Goal: Browse casually: Explore the website without a specific task or goal

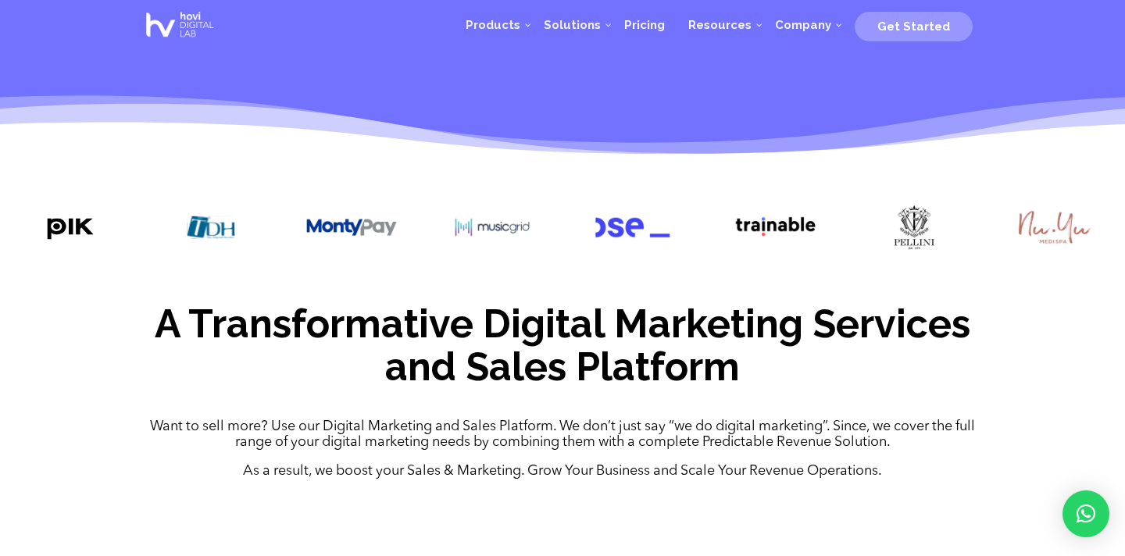
scroll to position [358, 0]
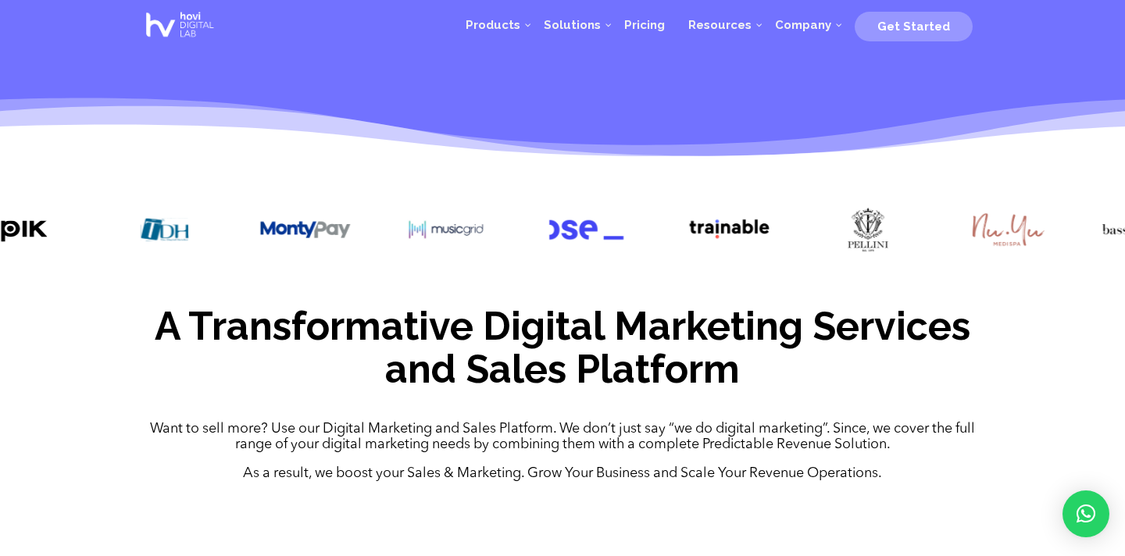
drag, startPoint x: 782, startPoint y: 237, endPoint x: 676, endPoint y: 233, distance: 106.3
click at [676, 233] on div at bounding box center [562, 232] width 1125 height 98
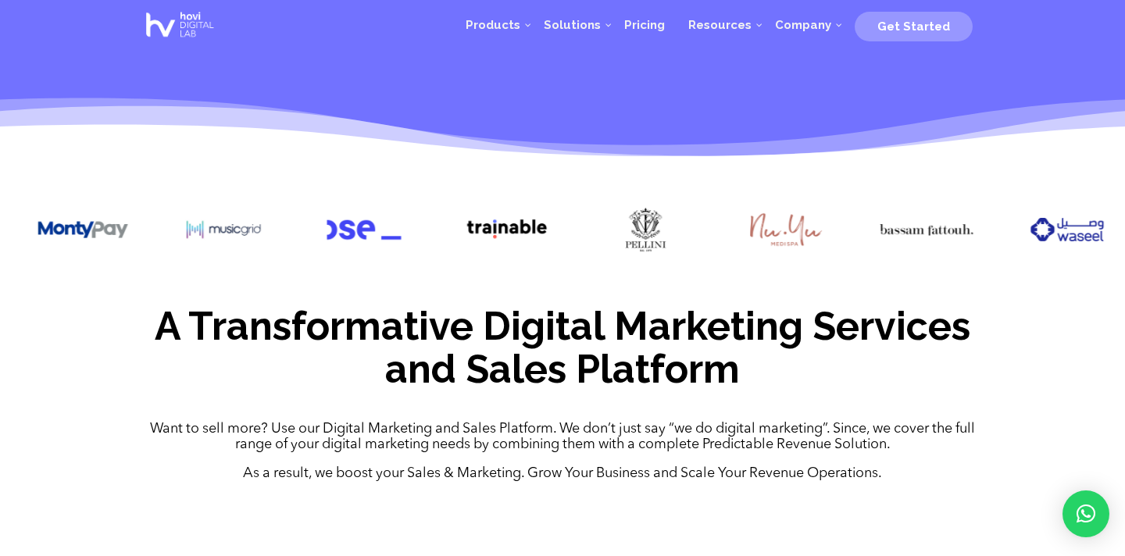
drag, startPoint x: 755, startPoint y: 234, endPoint x: 530, endPoint y: 209, distance: 226.4
click at [530, 209] on img at bounding box center [505, 229] width 94 height 47
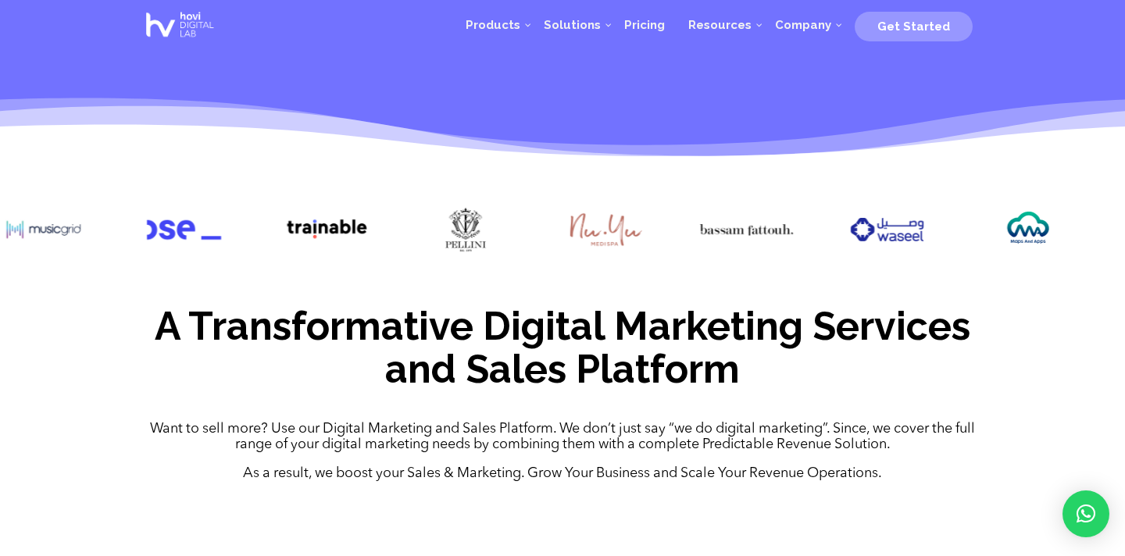
drag, startPoint x: 702, startPoint y: 196, endPoint x: 503, endPoint y: 196, distance: 198.4
click at [503, 196] on div at bounding box center [562, 232] width 1125 height 98
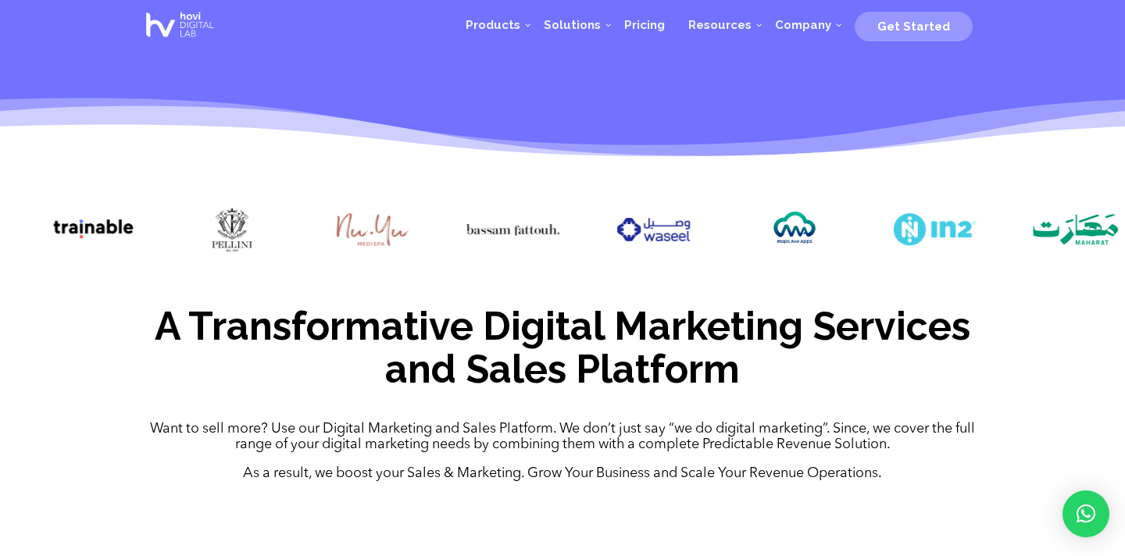
drag, startPoint x: 545, startPoint y: 233, endPoint x: 322, endPoint y: 247, distance: 223.1
click at [326, 247] on img at bounding box center [373, 229] width 94 height 47
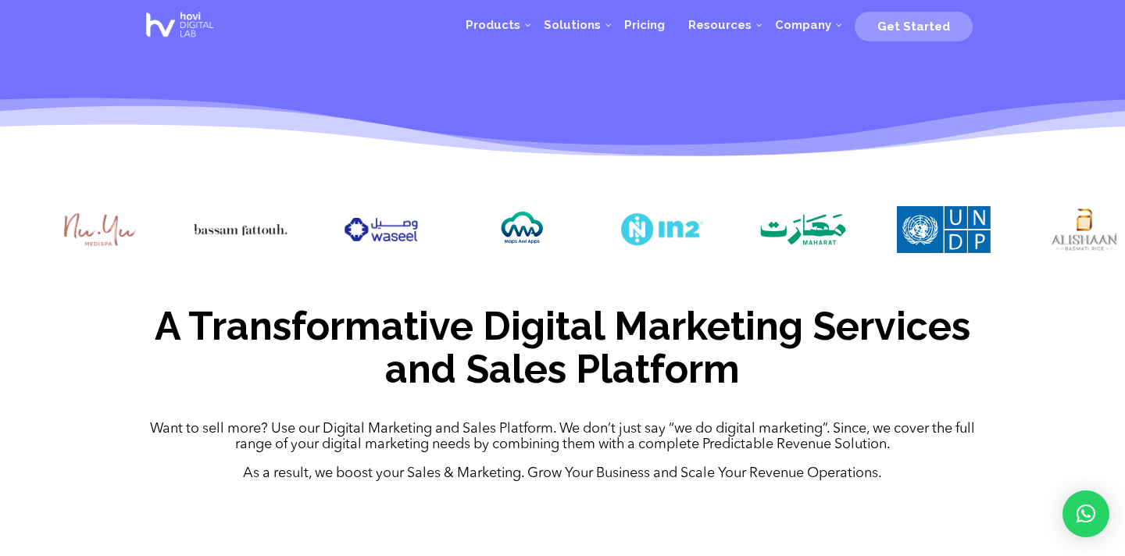
drag, startPoint x: 406, startPoint y: 251, endPoint x: 139, endPoint y: 255, distance: 267.2
click at [139, 255] on div at bounding box center [100, 231] width 94 height 51
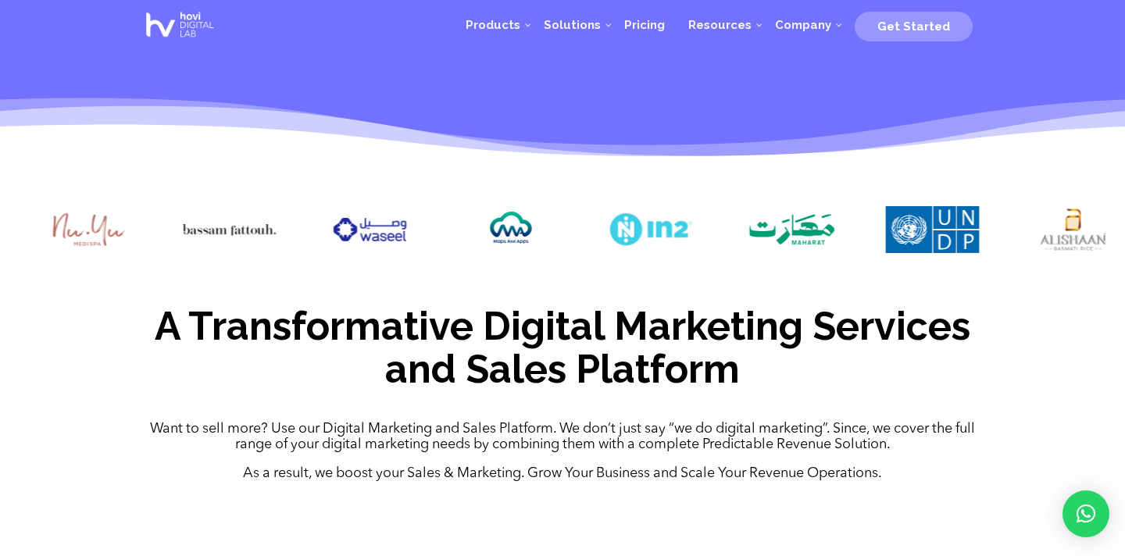
drag, startPoint x: 322, startPoint y: 273, endPoint x: 31, endPoint y: 241, distance: 292.4
click at [31, 241] on div at bounding box center [562, 232] width 1125 height 98
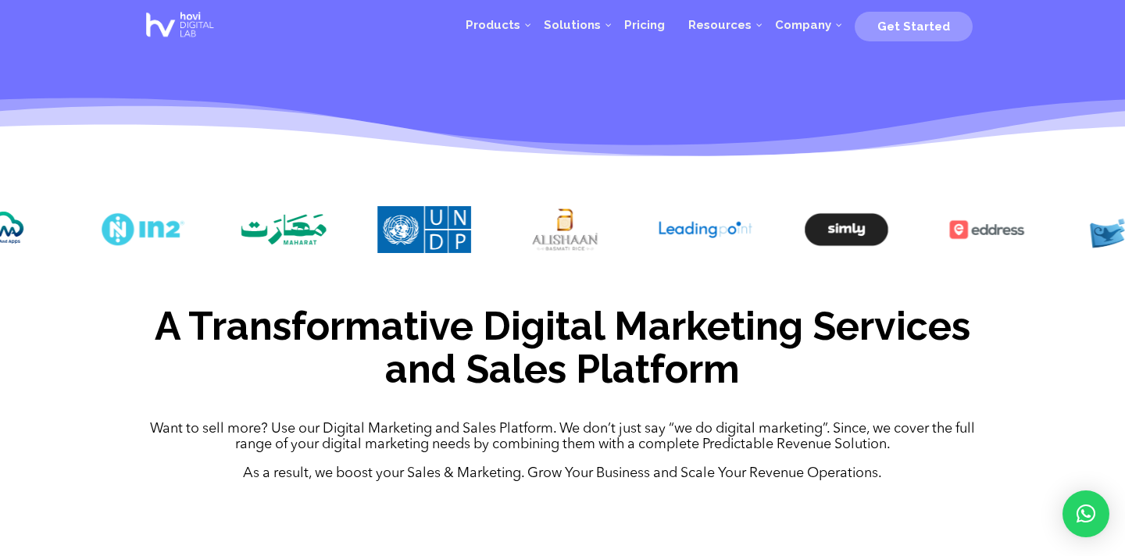
drag, startPoint x: 345, startPoint y: 229, endPoint x: 94, endPoint y: 187, distance: 254.3
click at [94, 187] on div at bounding box center [562, 232] width 1125 height 98
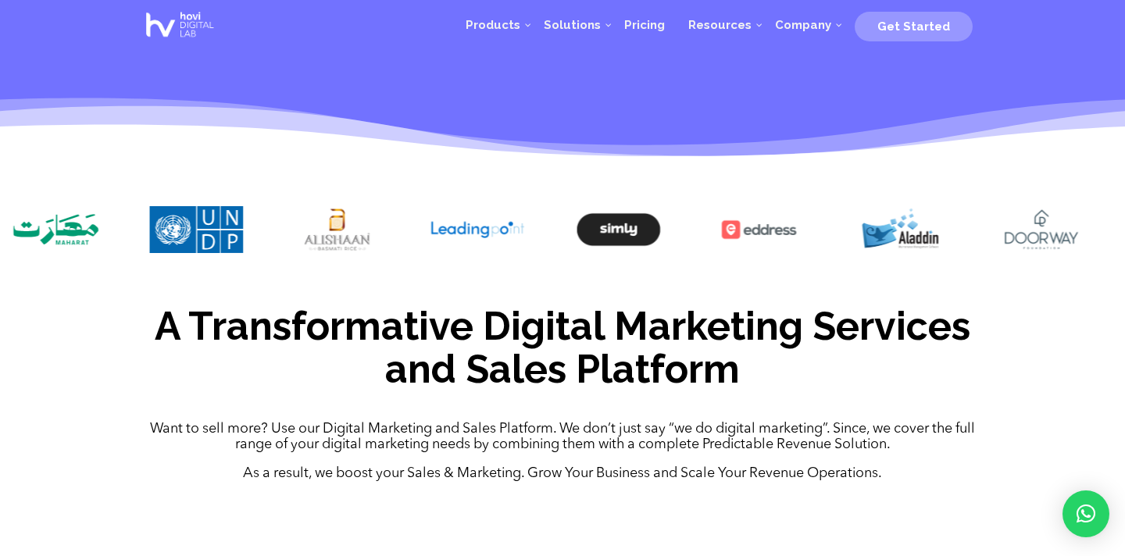
drag, startPoint x: 417, startPoint y: 214, endPoint x: 161, endPoint y: 191, distance: 257.3
click at [161, 191] on div at bounding box center [562, 232] width 1125 height 98
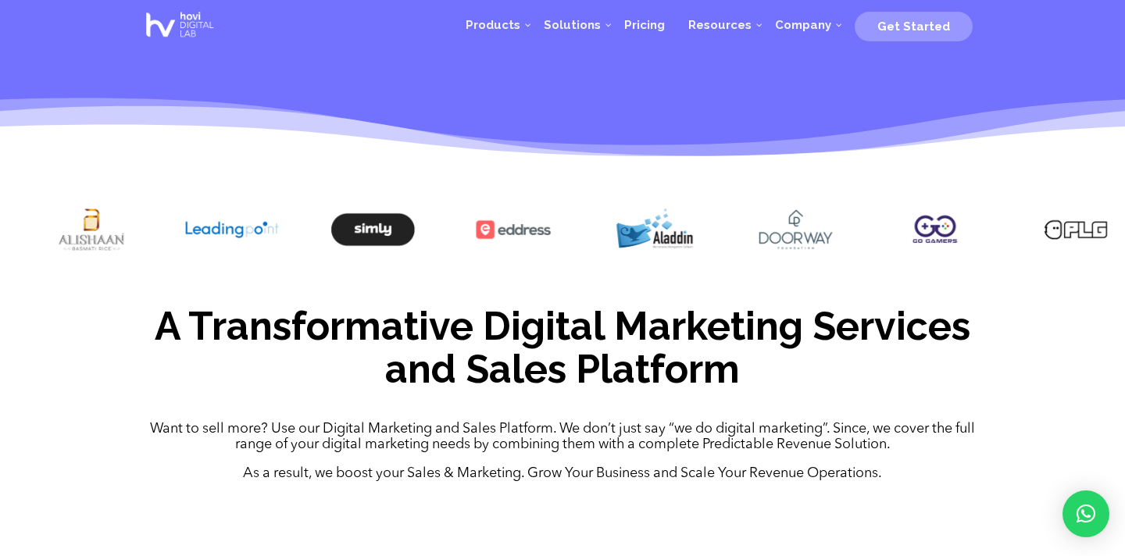
drag, startPoint x: 487, startPoint y: 223, endPoint x: 281, endPoint y: 197, distance: 207.1
click at [281, 197] on div at bounding box center [562, 232] width 1125 height 98
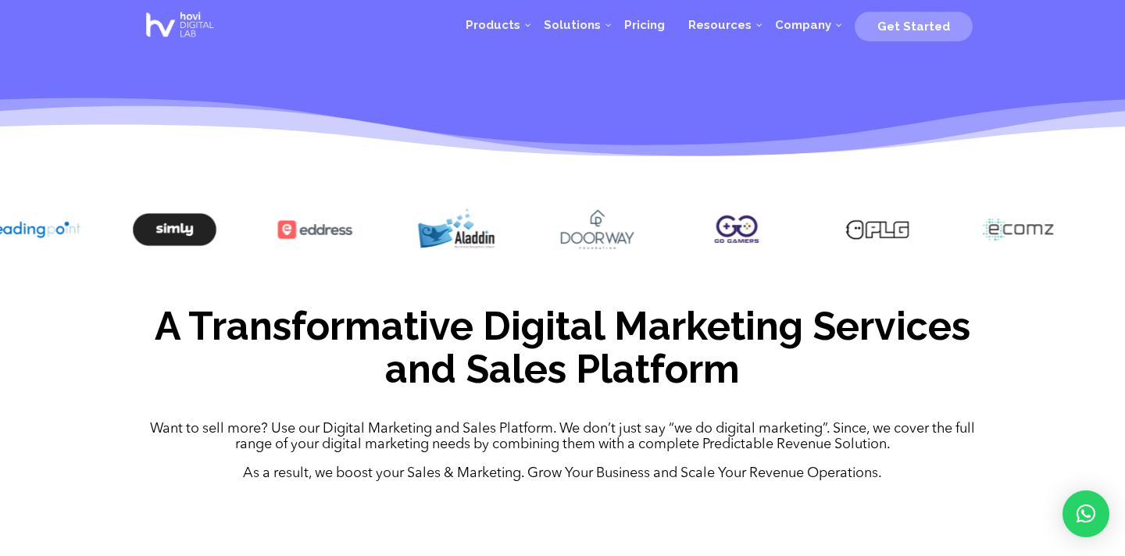
drag, startPoint x: 609, startPoint y: 221, endPoint x: 286, endPoint y: 202, distance: 324.0
click at [286, 202] on div at bounding box center [562, 232] width 1125 height 98
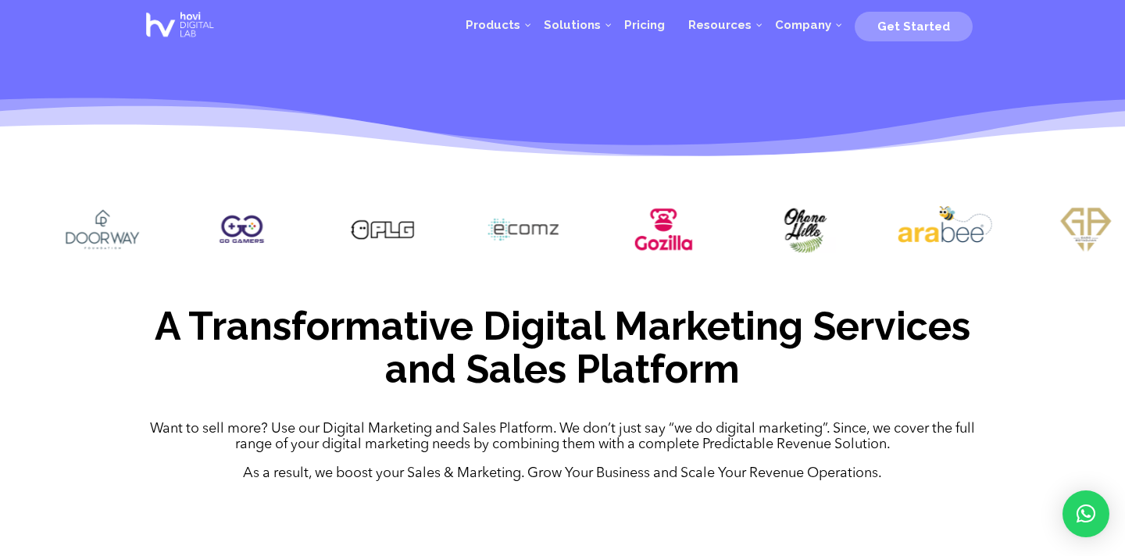
drag, startPoint x: 625, startPoint y: 224, endPoint x: 273, endPoint y: 195, distance: 352.8
click at [273, 195] on div at bounding box center [562, 232] width 1125 height 98
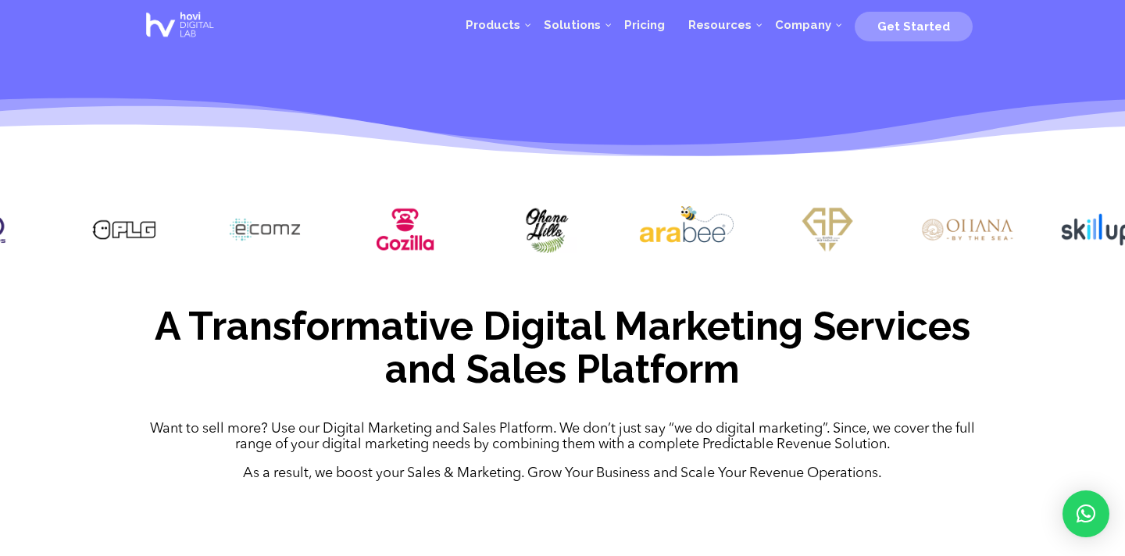
drag, startPoint x: 438, startPoint y: 227, endPoint x: 177, endPoint y: 205, distance: 262.7
click at [177, 205] on div at bounding box center [562, 232] width 1125 height 98
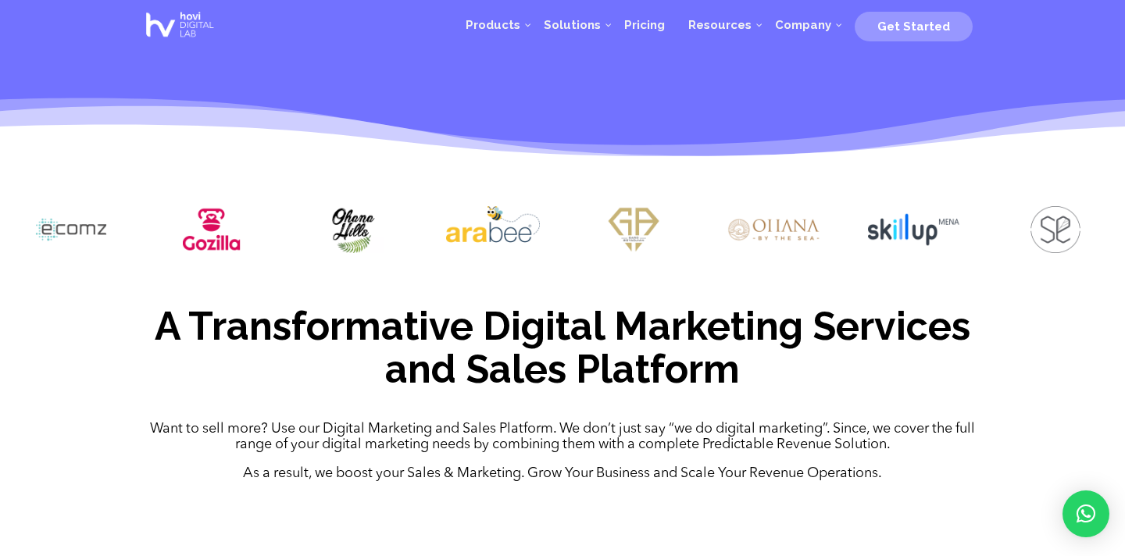
drag, startPoint x: 534, startPoint y: 250, endPoint x: 246, endPoint y: 223, distance: 289.6
click at [305, 223] on img at bounding box center [352, 229] width 94 height 46
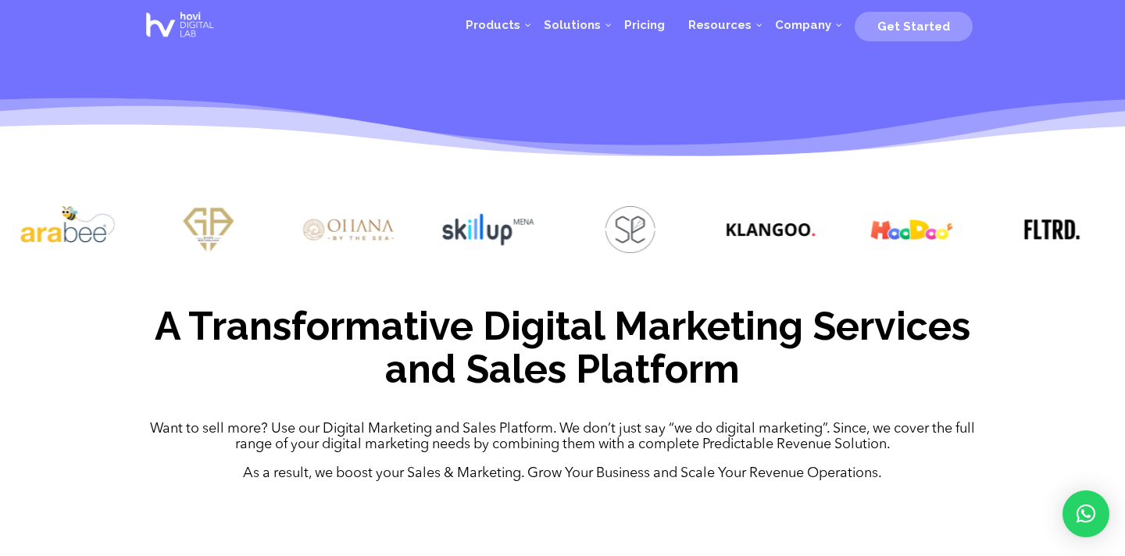
drag, startPoint x: 663, startPoint y: 250, endPoint x: 355, endPoint y: 245, distance: 307.8
click at [355, 245] on img at bounding box center [349, 229] width 94 height 47
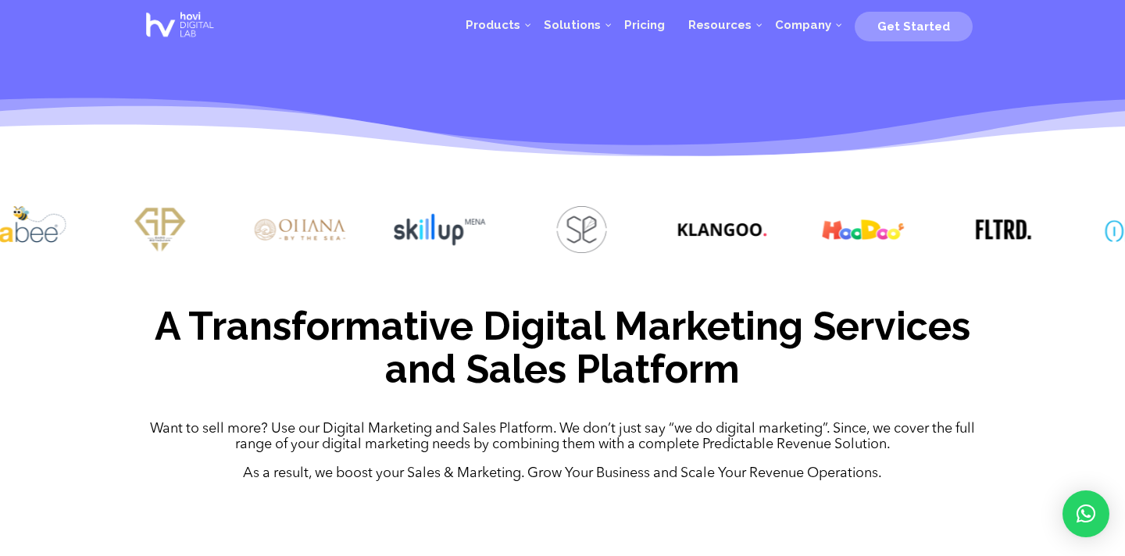
drag, startPoint x: 655, startPoint y: 233, endPoint x: 429, endPoint y: 229, distance: 225.8
click at [429, 229] on div at bounding box center [562, 232] width 1125 height 98
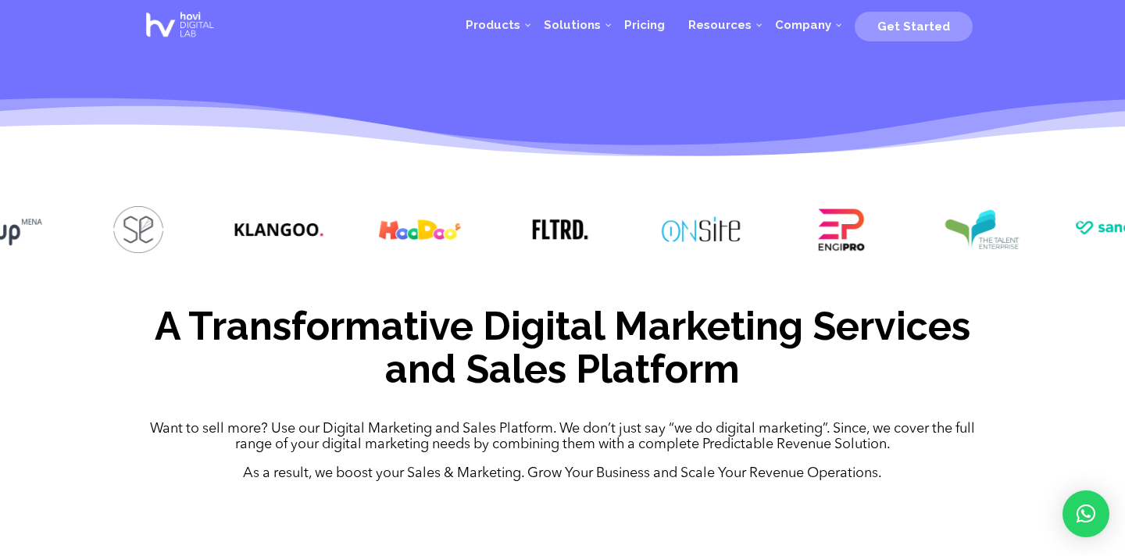
drag, startPoint x: 698, startPoint y: 244, endPoint x: 394, endPoint y: 233, distance: 304.1
click at [394, 233] on img at bounding box center [420, 229] width 94 height 47
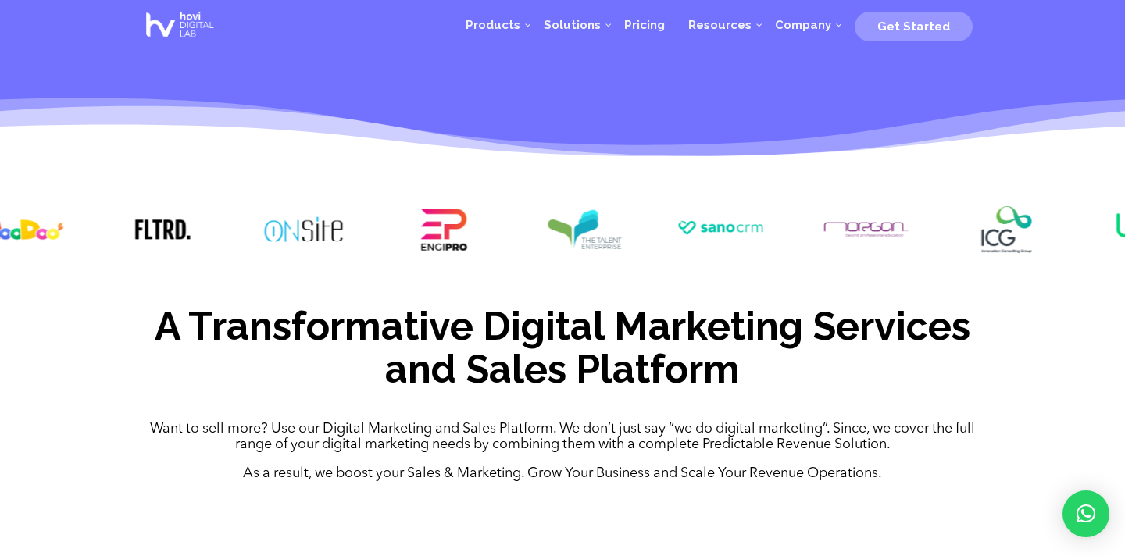
drag, startPoint x: 646, startPoint y: 235, endPoint x: 309, endPoint y: 218, distance: 337.9
click at [309, 218] on img at bounding box center [304, 229] width 94 height 47
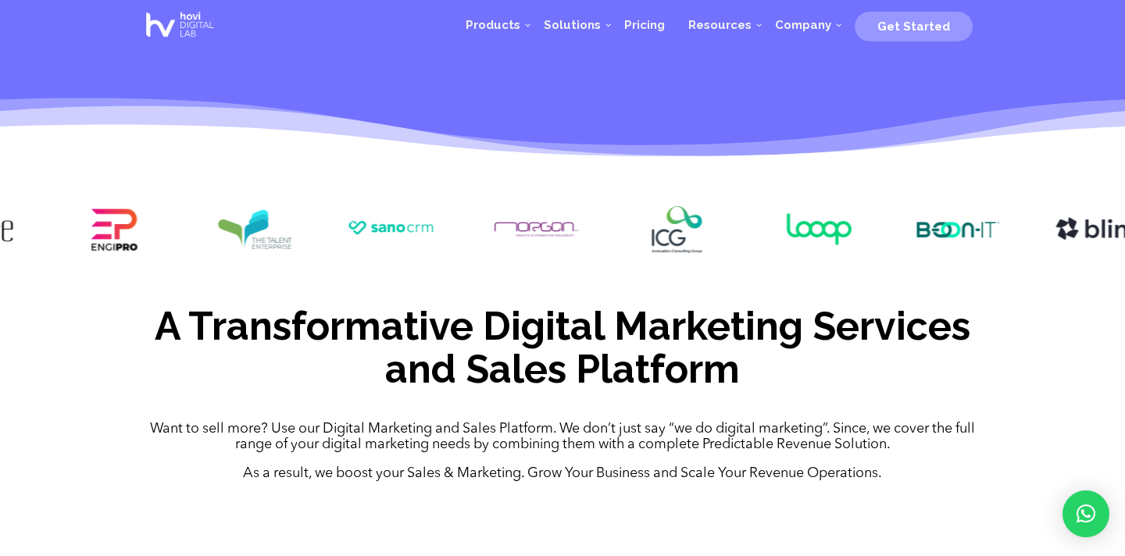
drag, startPoint x: 509, startPoint y: 220, endPoint x: 181, endPoint y: 211, distance: 327.5
click at [181, 211] on div at bounding box center [562, 232] width 1125 height 98
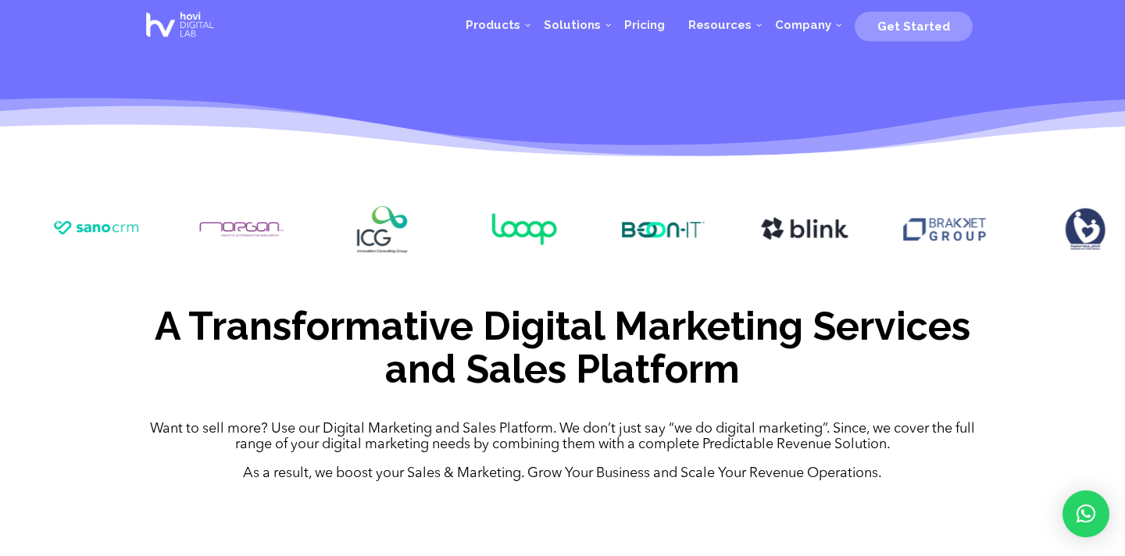
drag, startPoint x: 509, startPoint y: 227, endPoint x: 220, endPoint y: 205, distance: 289.9
click at [220, 205] on div at bounding box center [562, 232] width 1125 height 98
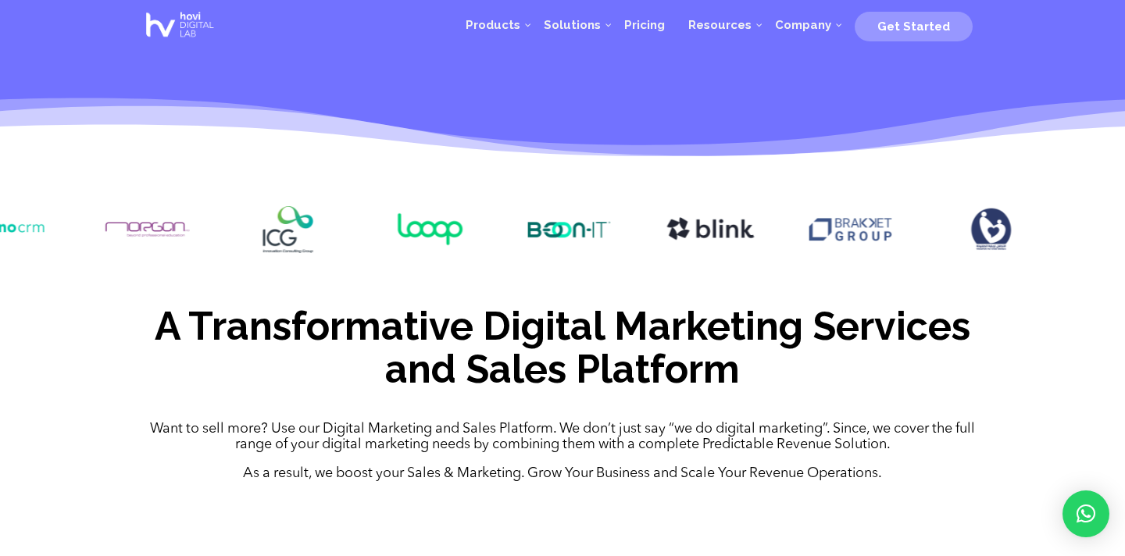
drag, startPoint x: 513, startPoint y: 229, endPoint x: 230, endPoint y: 209, distance: 284.3
click at [382, 209] on img at bounding box center [429, 229] width 94 height 47
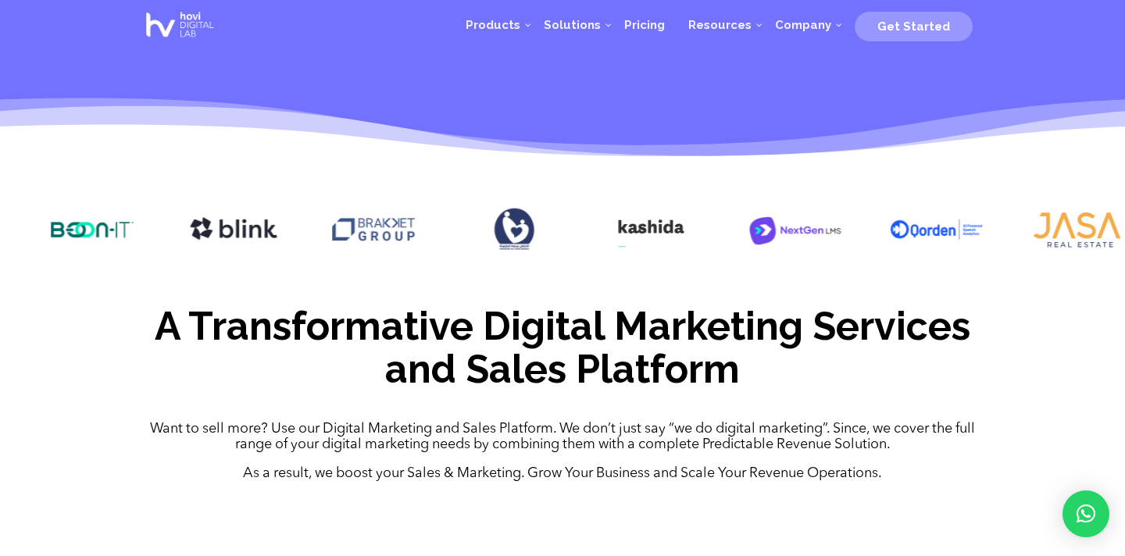
drag, startPoint x: 417, startPoint y: 230, endPoint x: 205, endPoint y: 227, distance: 212.5
click at [205, 227] on img at bounding box center [233, 229] width 94 height 47
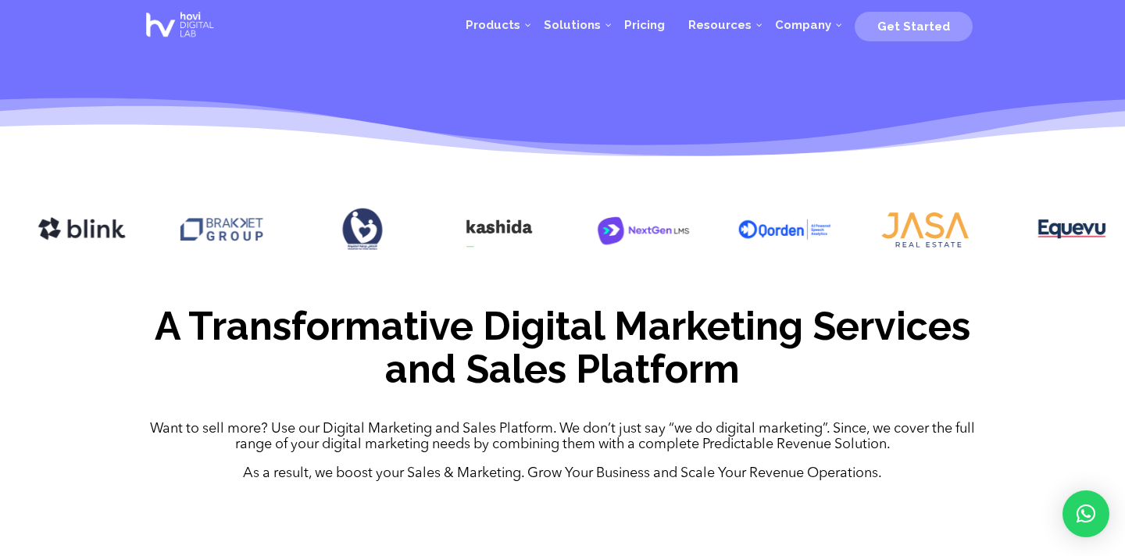
drag, startPoint x: 544, startPoint y: 252, endPoint x: 260, endPoint y: 241, distance: 283.8
click at [260, 241] on div at bounding box center [562, 232] width 1125 height 98
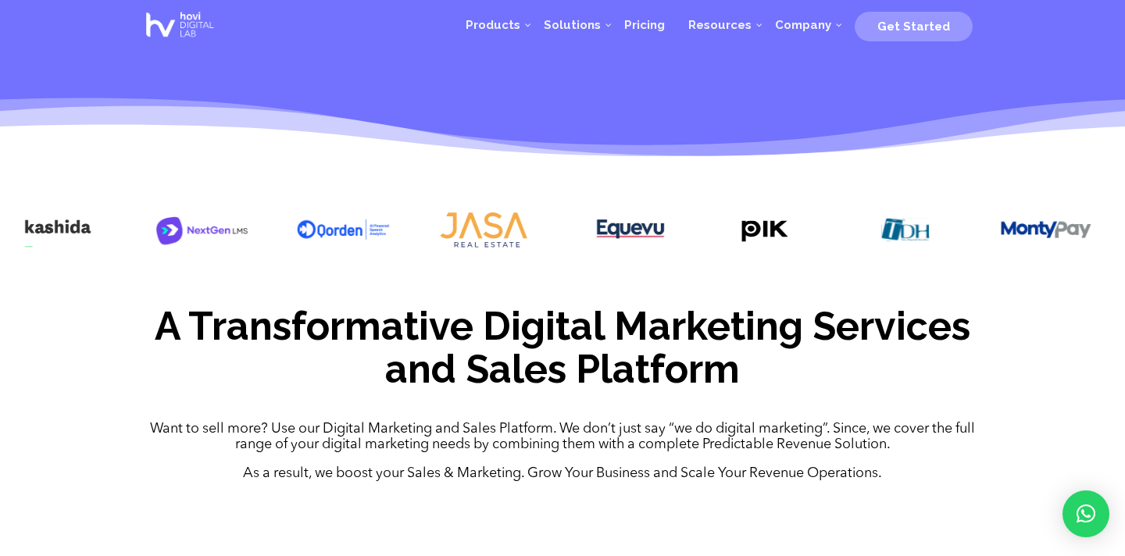
drag, startPoint x: 504, startPoint y: 226, endPoint x: 215, endPoint y: 217, distance: 289.2
click at [215, 217] on img at bounding box center [202, 229] width 94 height 47
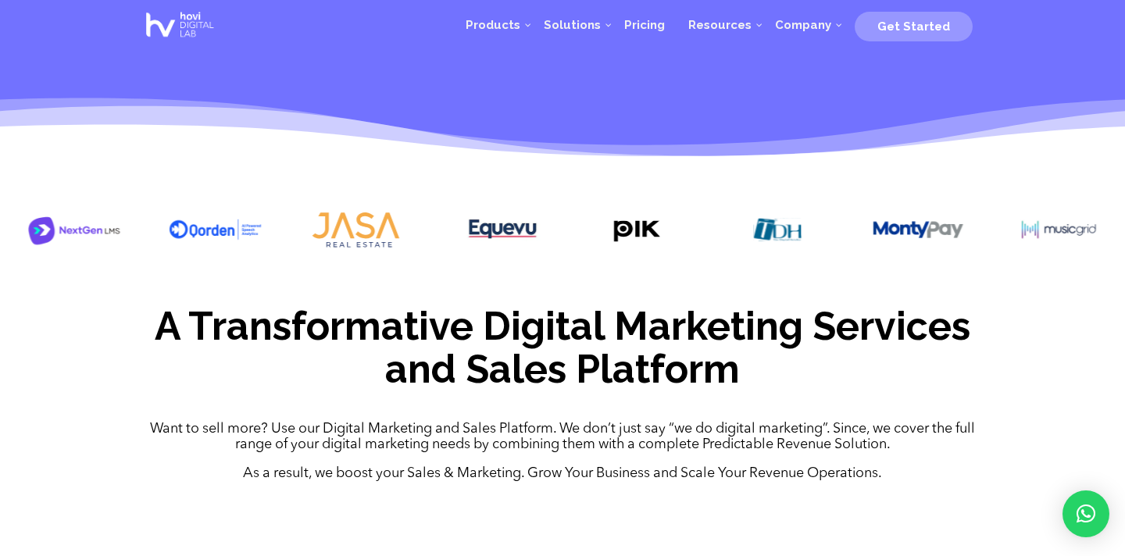
drag, startPoint x: 470, startPoint y: 215, endPoint x: 154, endPoint y: 203, distance: 316.6
click at [154, 203] on div at bounding box center [562, 232] width 1125 height 98
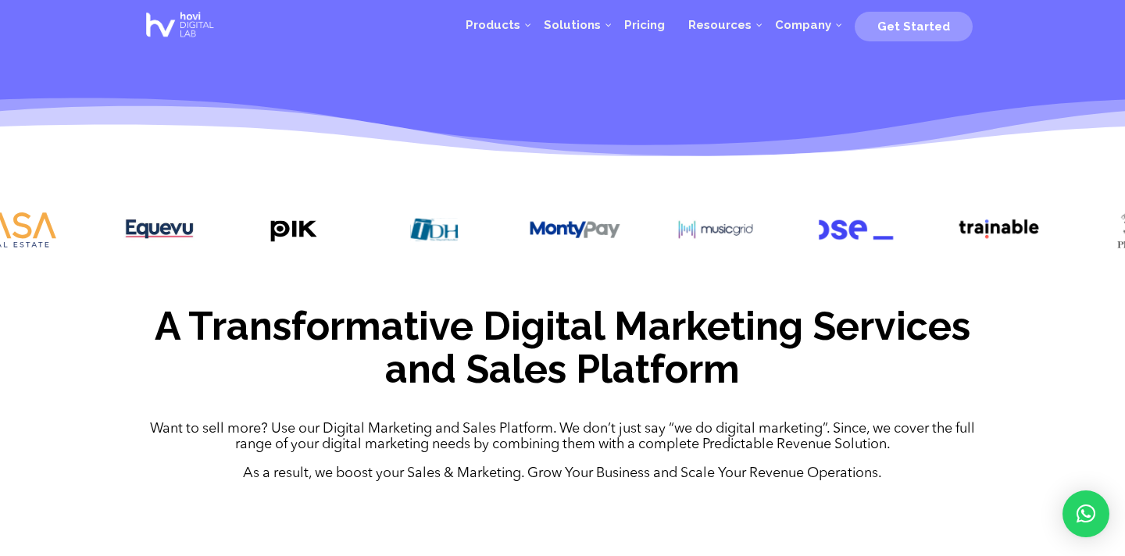
drag, startPoint x: 397, startPoint y: 223, endPoint x: 203, endPoint y: 249, distance: 195.6
click at [203, 249] on div at bounding box center [562, 232] width 1125 height 98
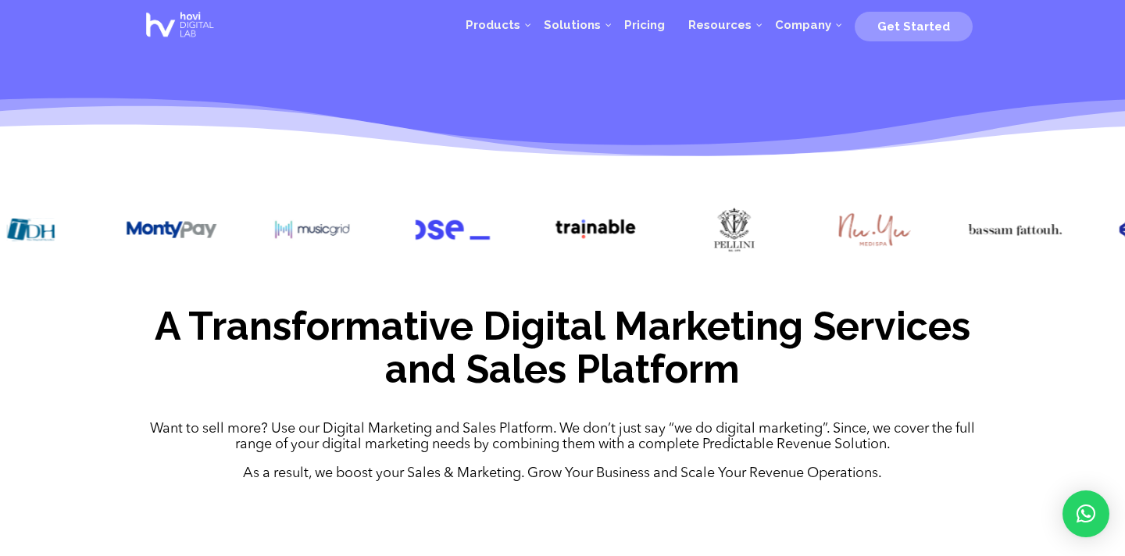
drag, startPoint x: 673, startPoint y: 272, endPoint x: 457, endPoint y: 272, distance: 215.6
click at [457, 272] on div at bounding box center [562, 232] width 1125 height 98
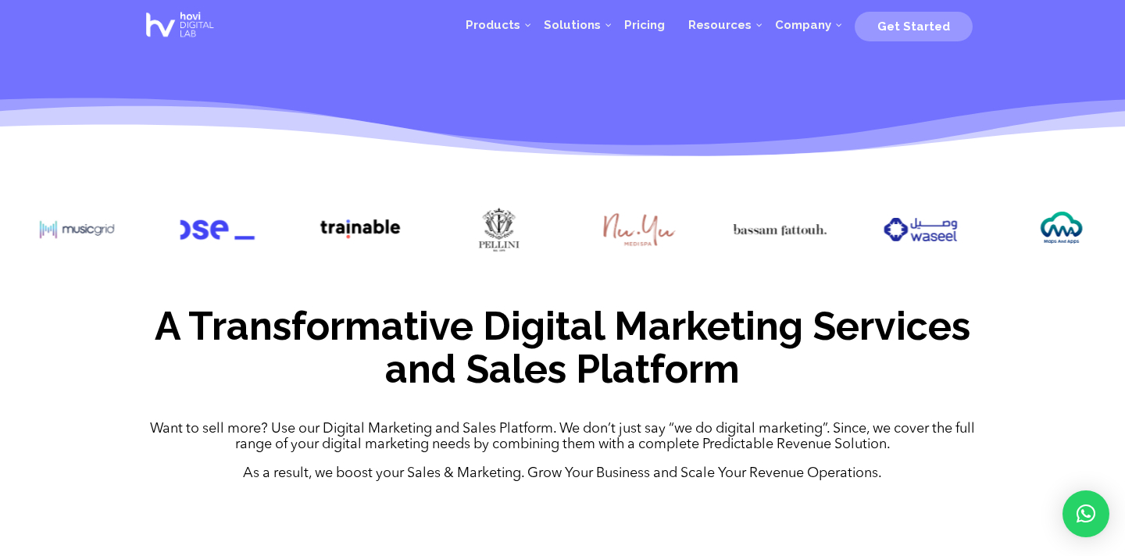
drag, startPoint x: 576, startPoint y: 257, endPoint x: 320, endPoint y: 243, distance: 255.8
click at [320, 243] on div at bounding box center [358, 231] width 94 height 51
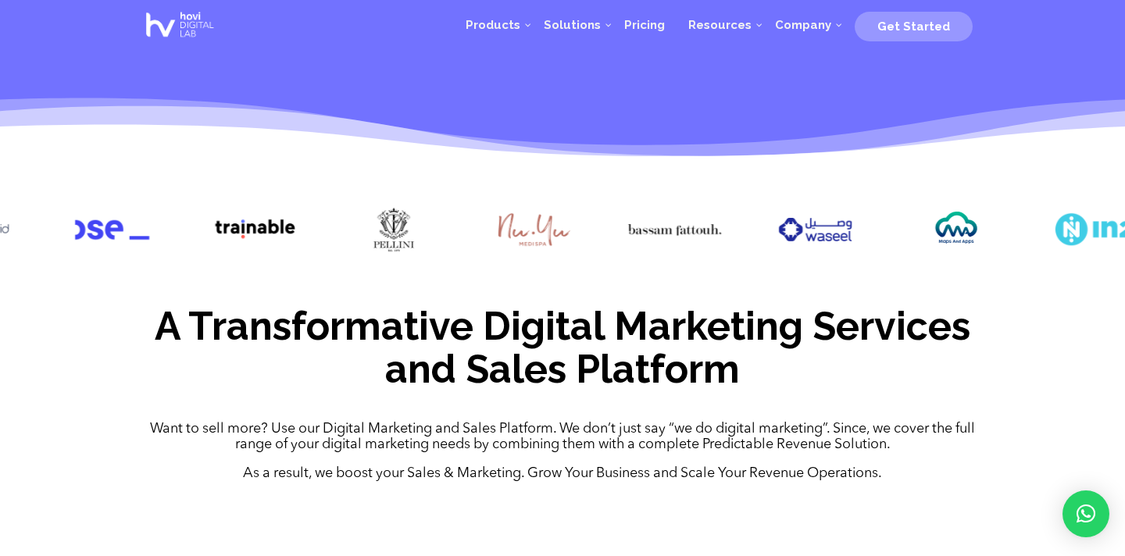
drag, startPoint x: 536, startPoint y: 219, endPoint x: 355, endPoint y: 217, distance: 181.2
click at [355, 217] on div at bounding box center [562, 232] width 1125 height 98
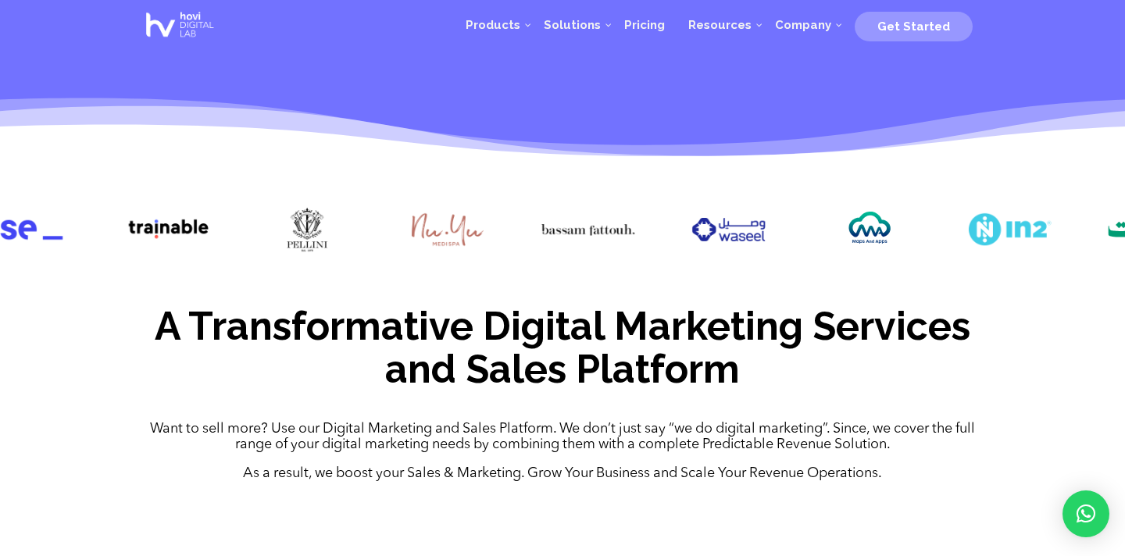
drag, startPoint x: 523, startPoint y: 220, endPoint x: 296, endPoint y: 203, distance: 227.2
click at [296, 203] on div at bounding box center [562, 232] width 1125 height 98
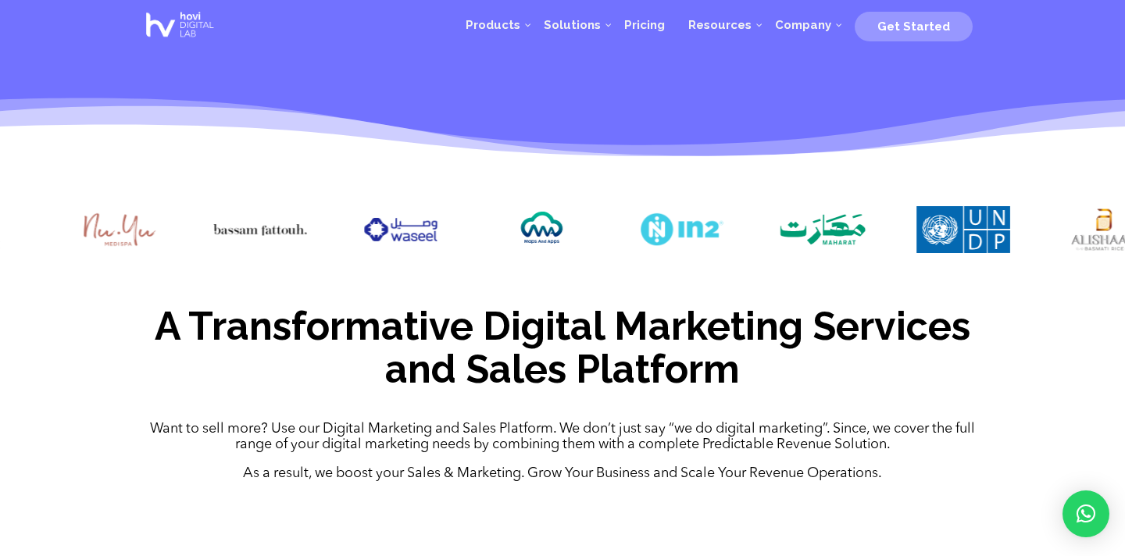
drag, startPoint x: 620, startPoint y: 245, endPoint x: 384, endPoint y: 229, distance: 236.5
click at [495, 229] on img at bounding box center [542, 229] width 94 height 47
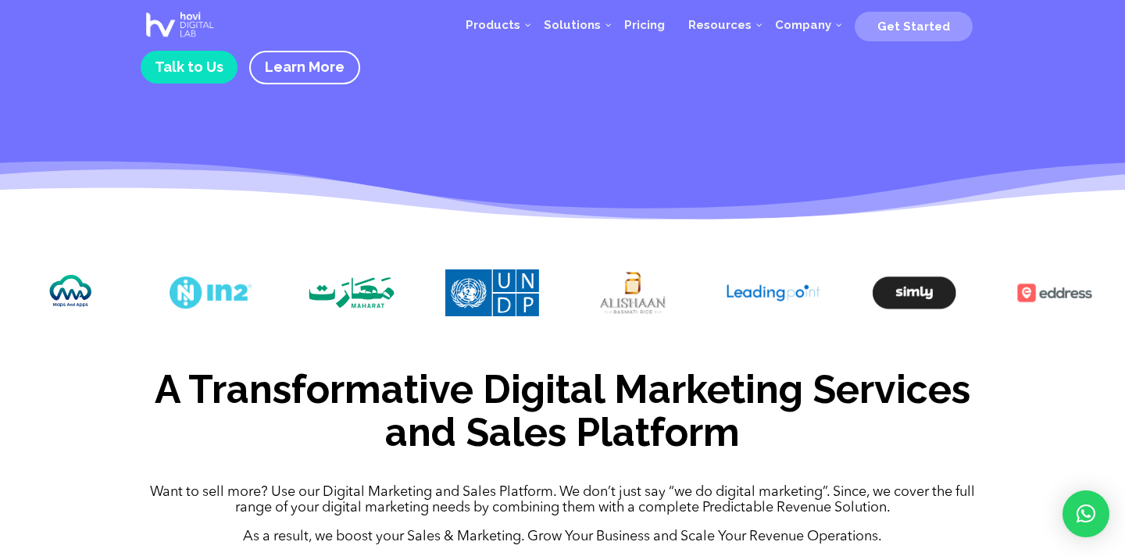
scroll to position [288, 0]
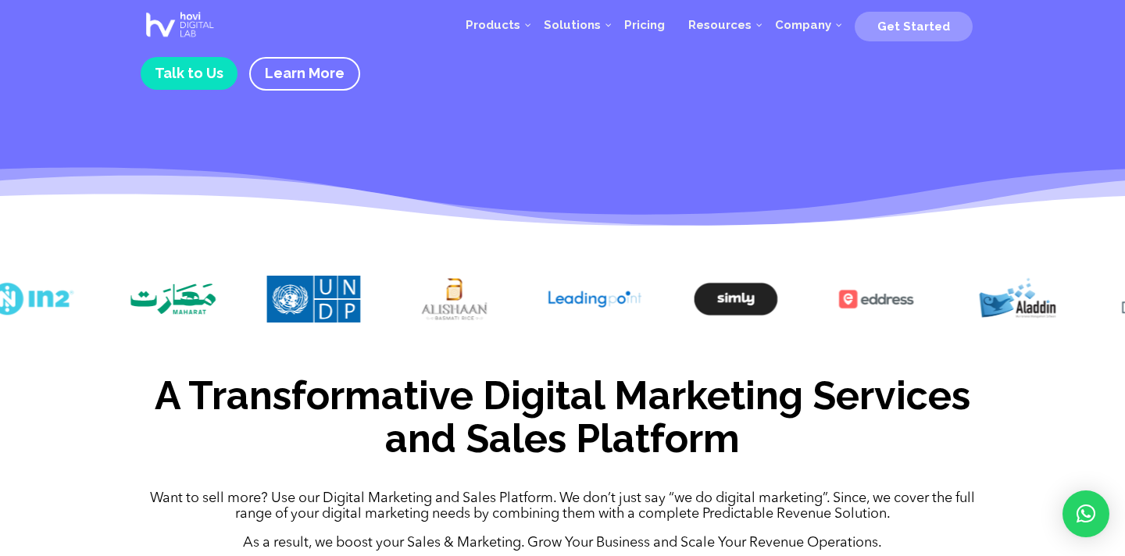
drag, startPoint x: 1030, startPoint y: 302, endPoint x: 835, endPoint y: 301, distance: 194.5
click at [835, 301] on img at bounding box center [877, 299] width 94 height 47
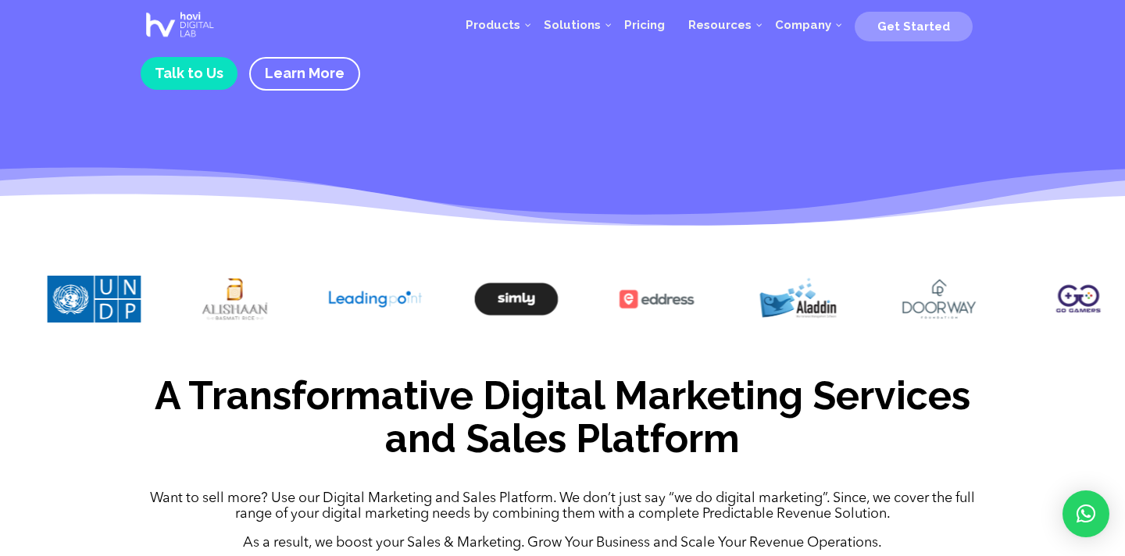
drag, startPoint x: 943, startPoint y: 304, endPoint x: 720, endPoint y: 304, distance: 222.6
click at [720, 304] on div at bounding box center [562, 301] width 1125 height 98
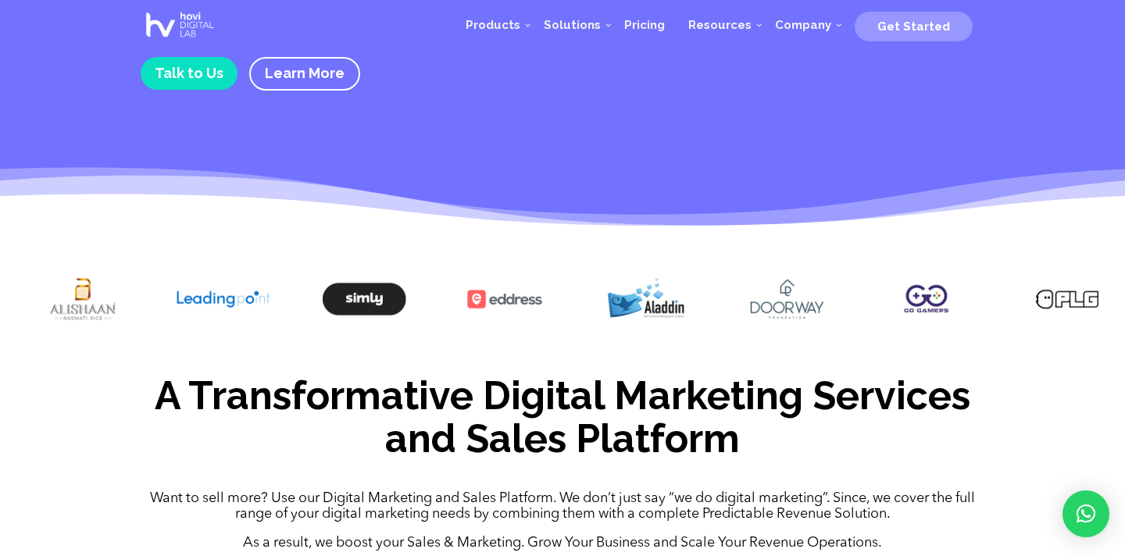
drag, startPoint x: 849, startPoint y: 307, endPoint x: 696, endPoint y: 307, distance: 153.1
click at [696, 307] on div at bounding box center [562, 301] width 1125 height 98
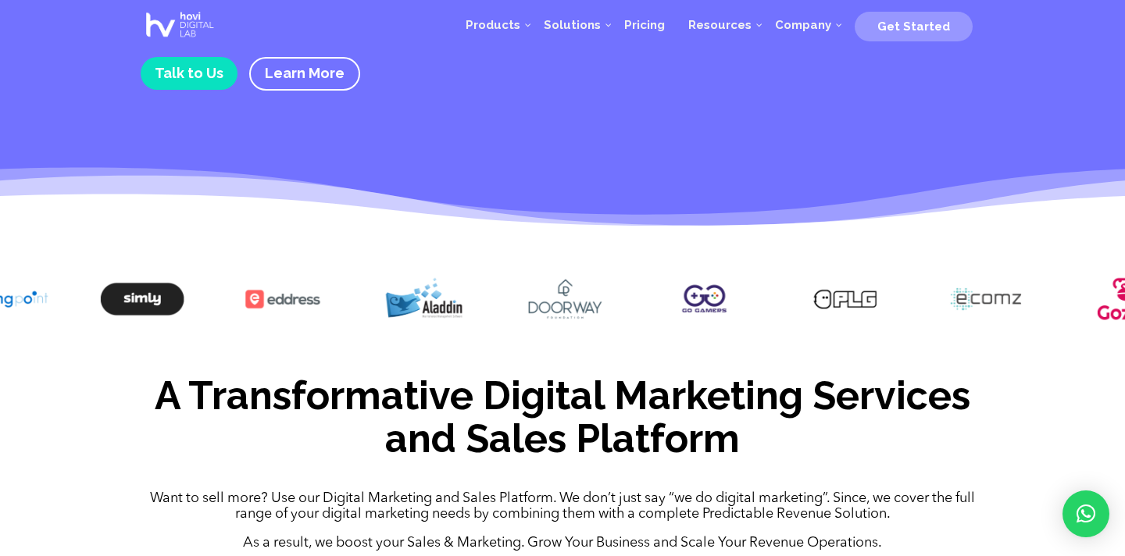
drag, startPoint x: 912, startPoint y: 323, endPoint x: 691, endPoint y: 317, distance: 221.2
click at [691, 317] on div at bounding box center [705, 301] width 94 height 51
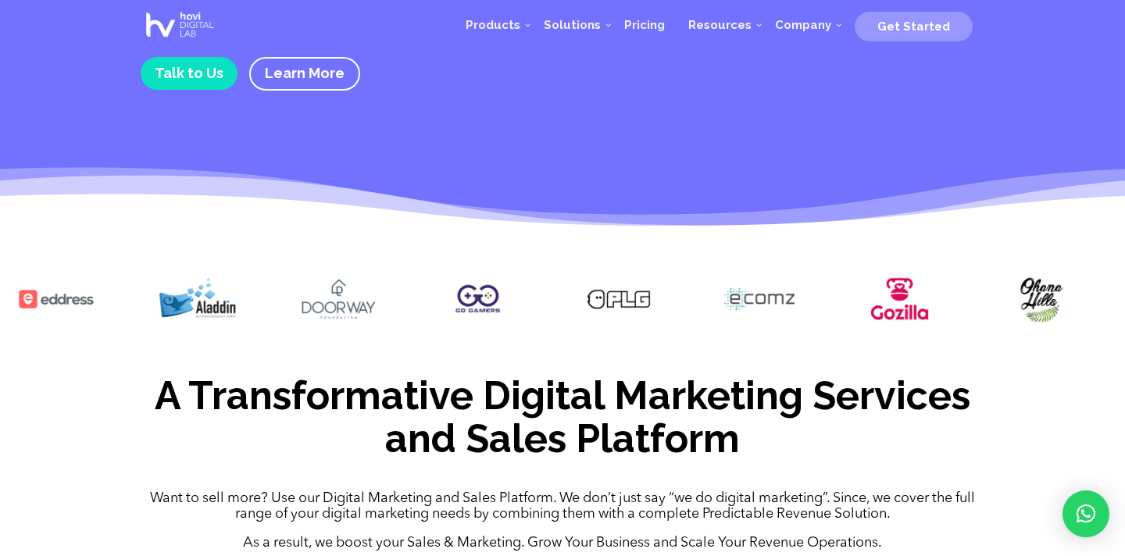
drag, startPoint x: 906, startPoint y: 313, endPoint x: 693, endPoint y: 309, distance: 213.3
click at [693, 309] on div at bounding box center [562, 301] width 1125 height 98
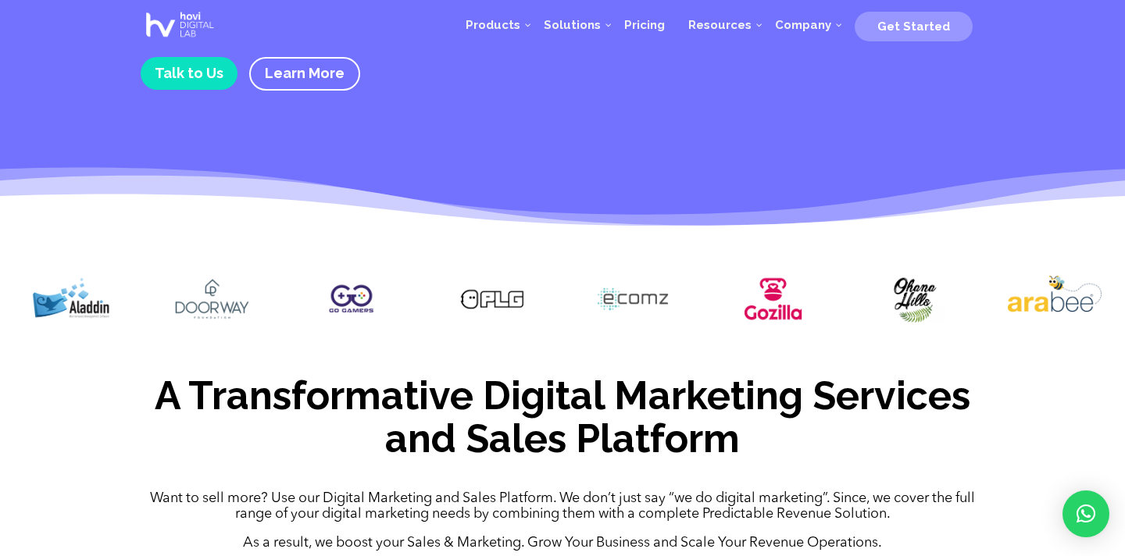
click at [680, 302] on img at bounding box center [633, 299] width 94 height 47
click at [680, 301] on img at bounding box center [633, 299] width 94 height 47
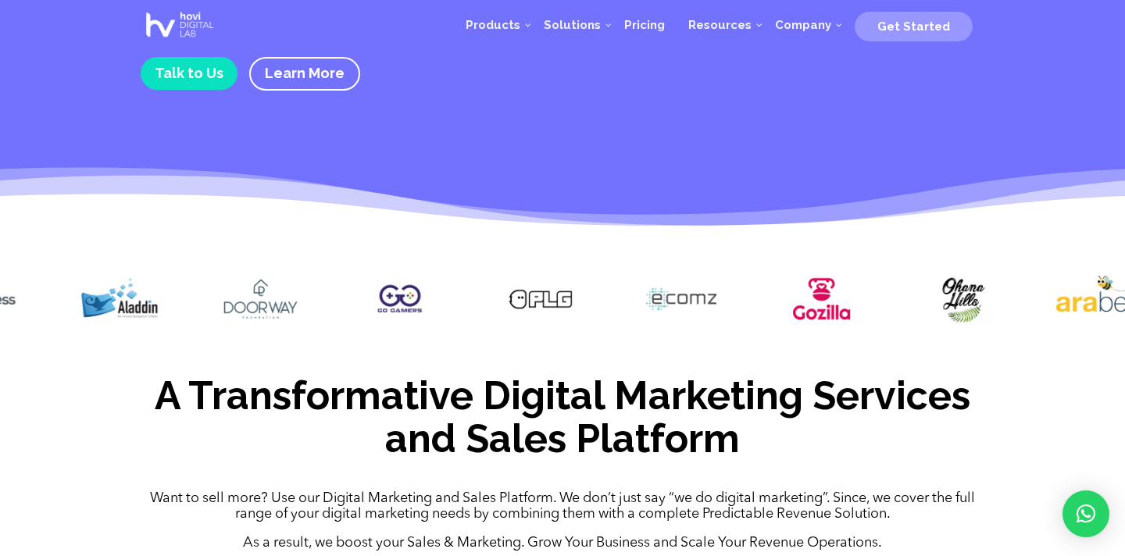
drag, startPoint x: 662, startPoint y: 299, endPoint x: 680, endPoint y: 299, distance: 17.2
click at [680, 299] on img at bounding box center [681, 299] width 94 height 47
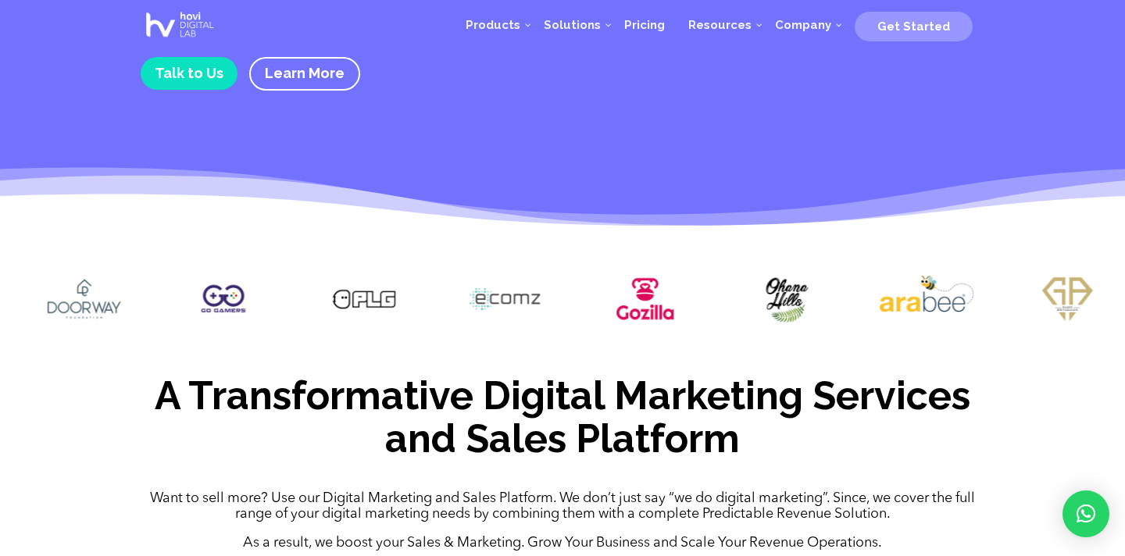
drag, startPoint x: 816, startPoint y: 280, endPoint x: 707, endPoint y: 282, distance: 108.6
click at [707, 282] on div at bounding box center [562, 301] width 1125 height 98
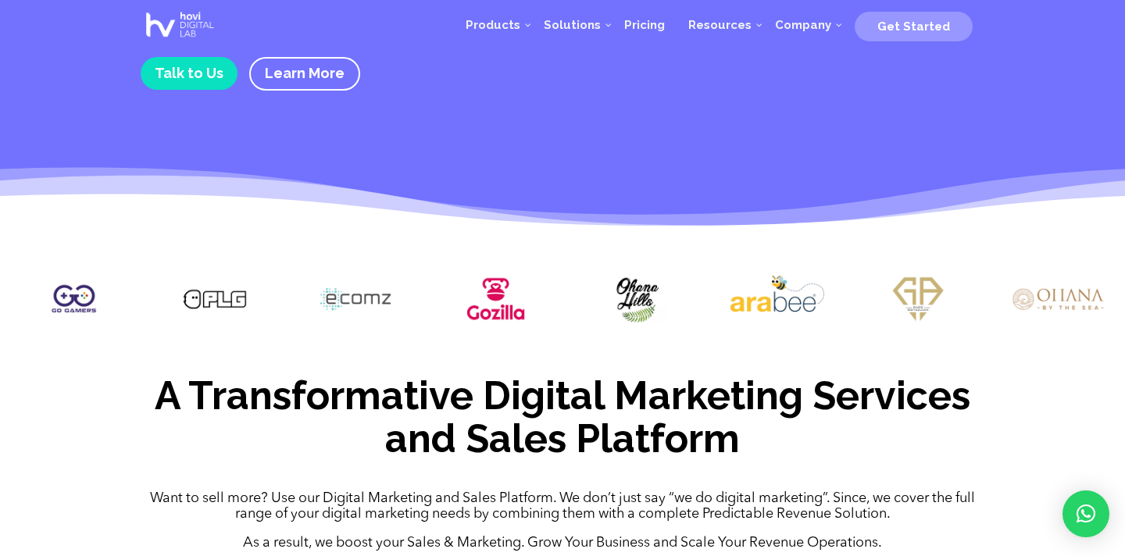
drag, startPoint x: 730, startPoint y: 289, endPoint x: 669, endPoint y: 288, distance: 60.9
click at [669, 288] on img at bounding box center [637, 299] width 94 height 46
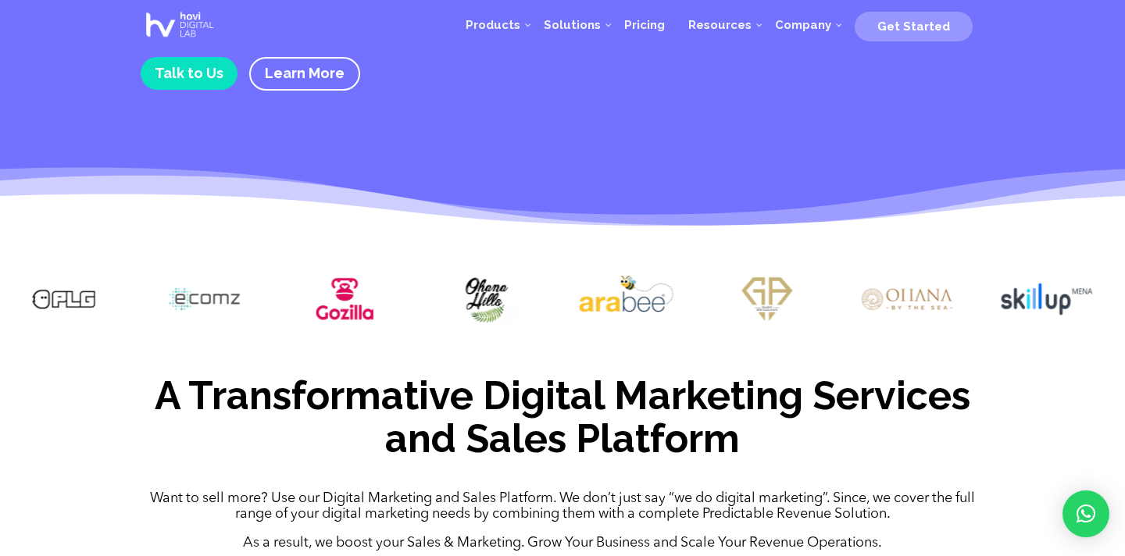
drag, startPoint x: 713, startPoint y: 314, endPoint x: 520, endPoint y: 341, distance: 194.8
click at [520, 341] on div at bounding box center [562, 301] width 1125 height 98
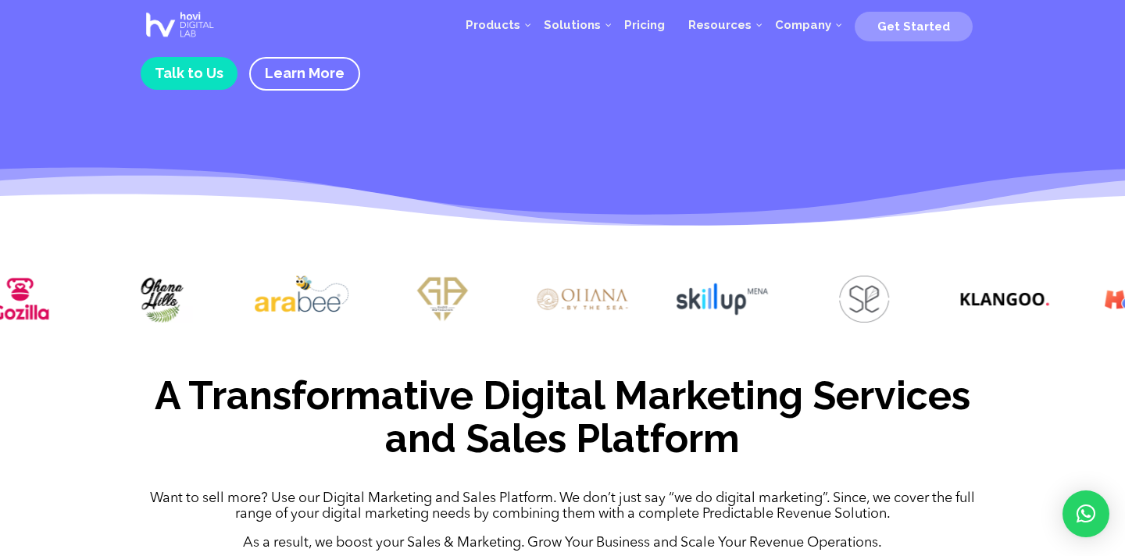
drag, startPoint x: 660, startPoint y: 348, endPoint x: 410, endPoint y: 362, distance: 250.4
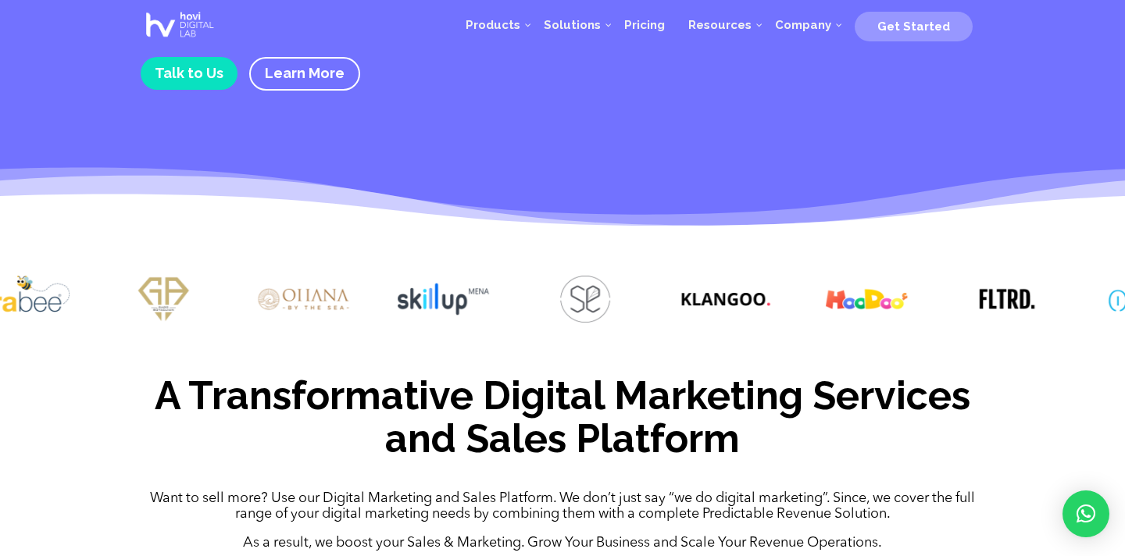
drag, startPoint x: 698, startPoint y: 323, endPoint x: 409, endPoint y: 352, distance: 289.8
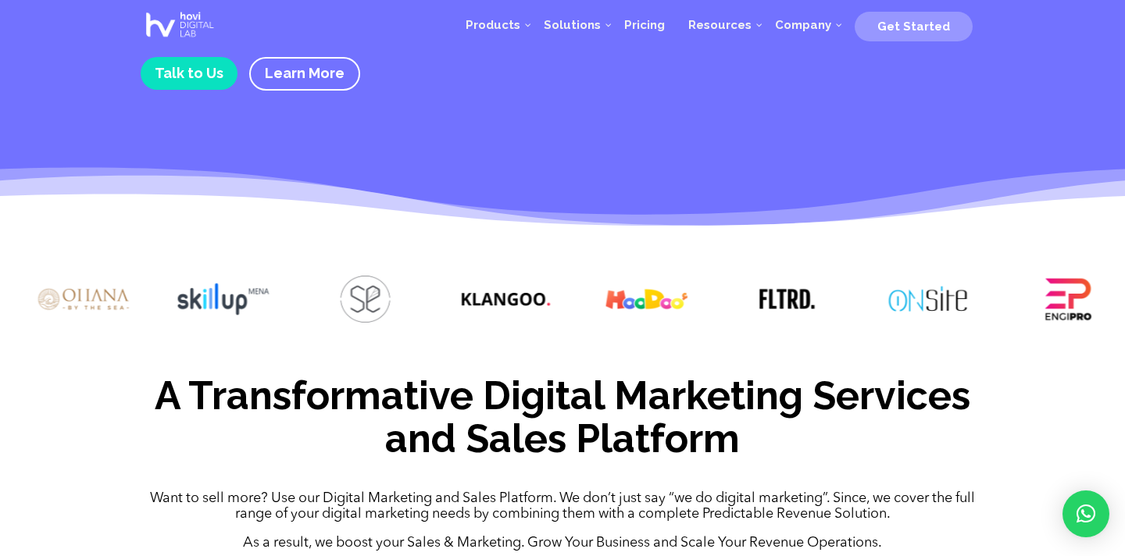
drag, startPoint x: 630, startPoint y: 330, endPoint x: 437, endPoint y: 327, distance: 193.0
click at [416, 330] on div at bounding box center [562, 301] width 1125 height 98
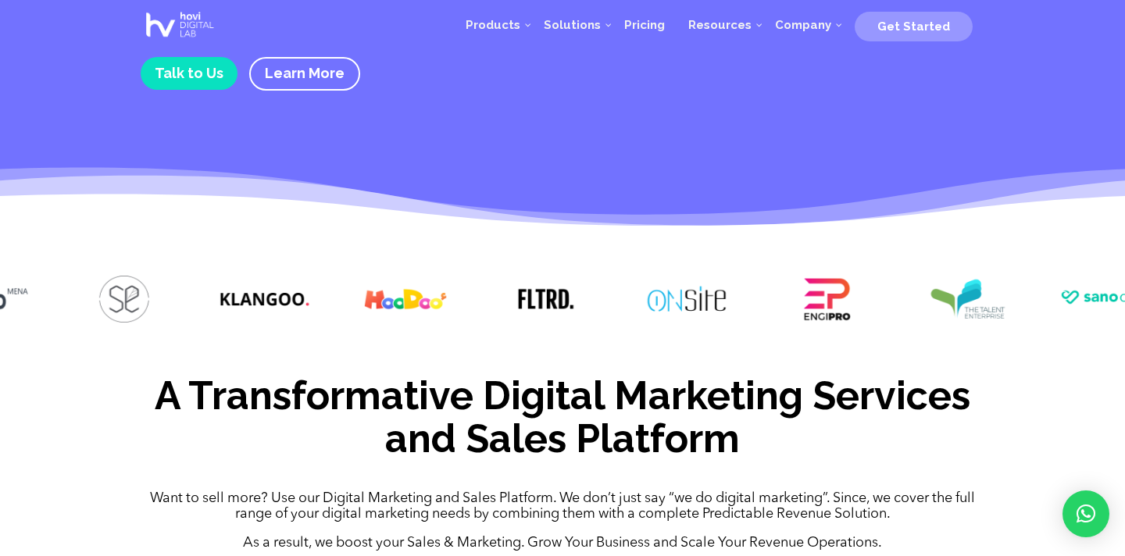
drag, startPoint x: 652, startPoint y: 329, endPoint x: 414, endPoint y: 329, distance: 237.5
click at [414, 329] on div at bounding box center [562, 301] width 1125 height 98
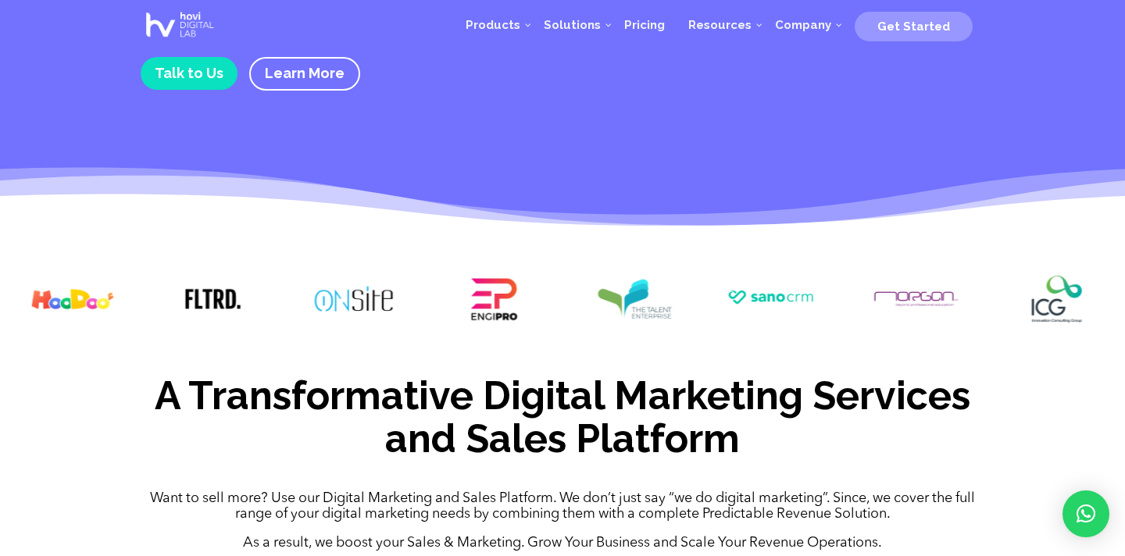
drag, startPoint x: 675, startPoint y: 307, endPoint x: 349, endPoint y: 311, distance: 325.8
click at [349, 311] on img at bounding box center [354, 299] width 94 height 47
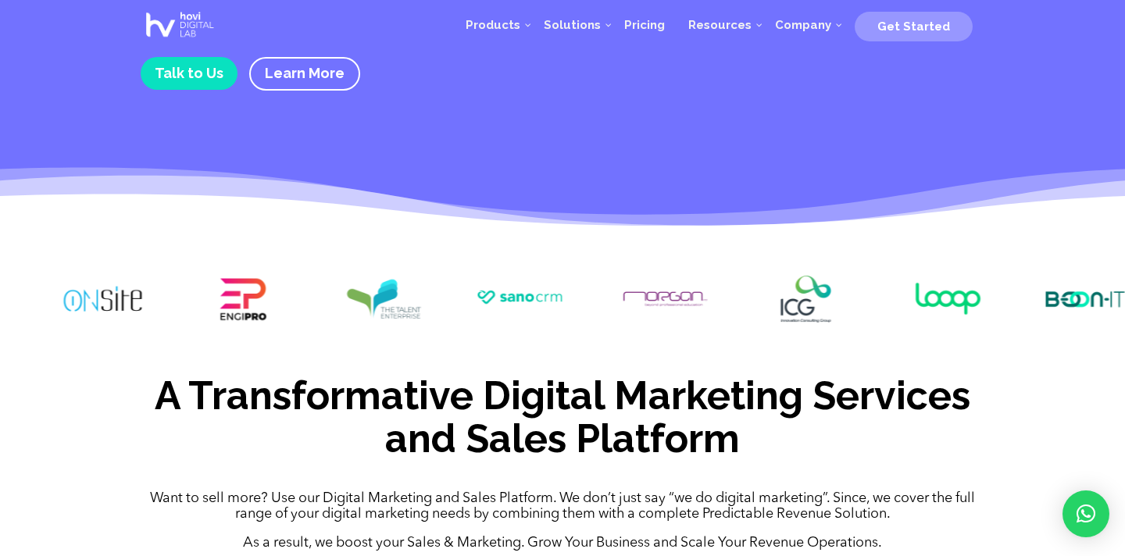
drag, startPoint x: 566, startPoint y: 309, endPoint x: 352, endPoint y: 305, distance: 214.9
click at [309, 323] on div at bounding box center [562, 301] width 1125 height 98
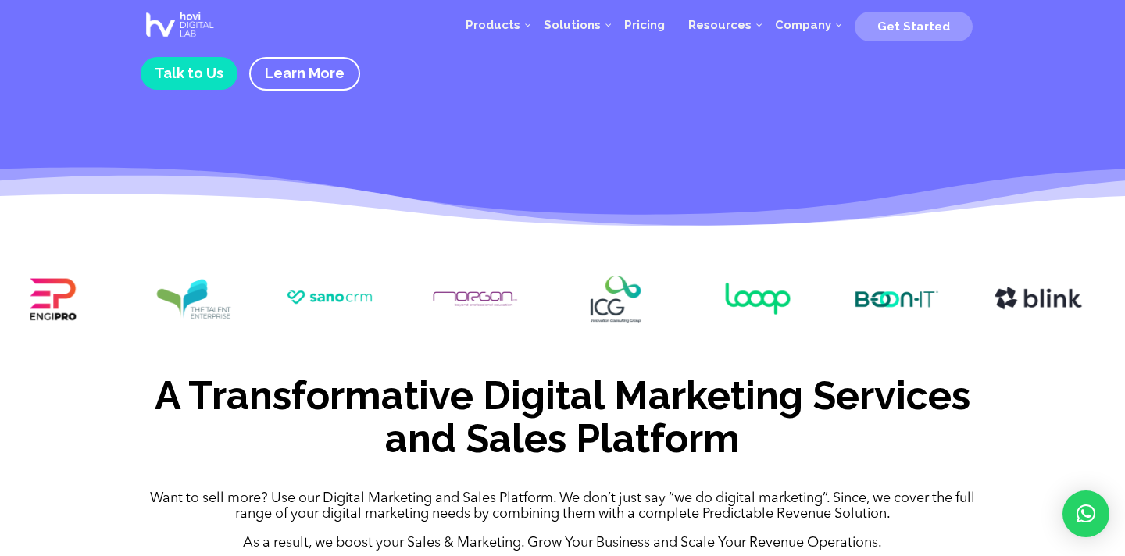
drag, startPoint x: 299, startPoint y: 325, endPoint x: 252, endPoint y: 330, distance: 47.9
click at [252, 330] on div at bounding box center [562, 301] width 1125 height 98
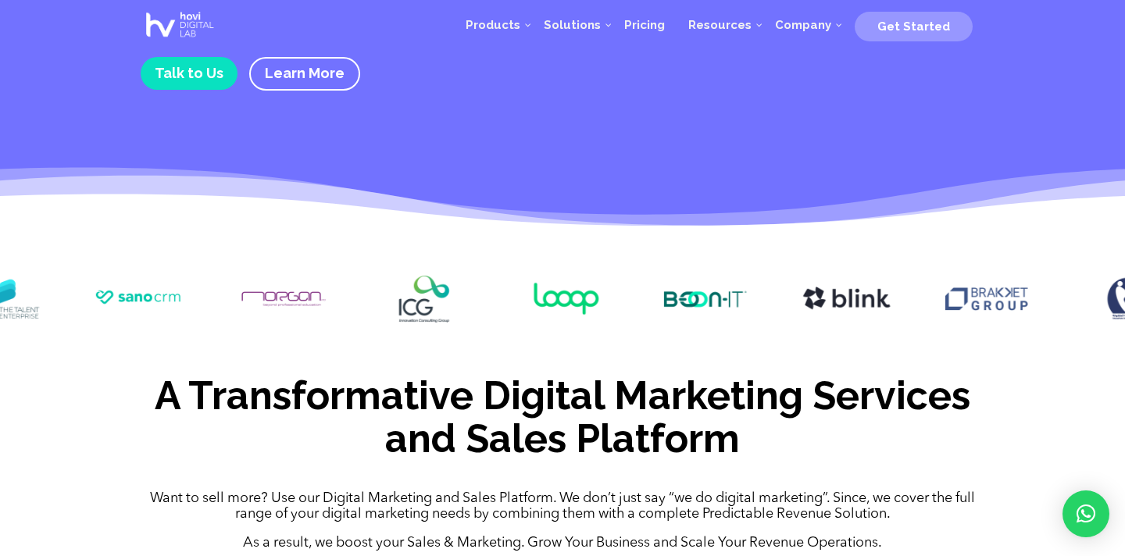
drag, startPoint x: 395, startPoint y: 319, endPoint x: 325, endPoint y: 319, distance: 70.3
click at [320, 319] on div at bounding box center [562, 301] width 1125 height 98
